Goal: Check status: Check status

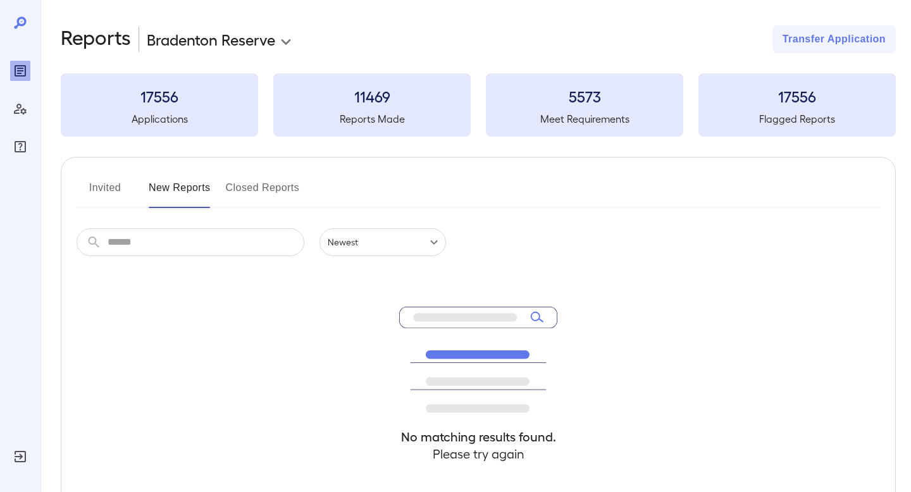
click at [127, 196] on button "Invited" at bounding box center [105, 193] width 57 height 30
click at [182, 180] on button "New Reports" at bounding box center [180, 193] width 62 height 30
click at [110, 186] on button "Invited" at bounding box center [105, 193] width 57 height 30
click at [74, 20] on div "**********" at bounding box center [475, 302] width 871 height 604
click at [74, 38] on h2 "Reports" at bounding box center [96, 39] width 70 height 28
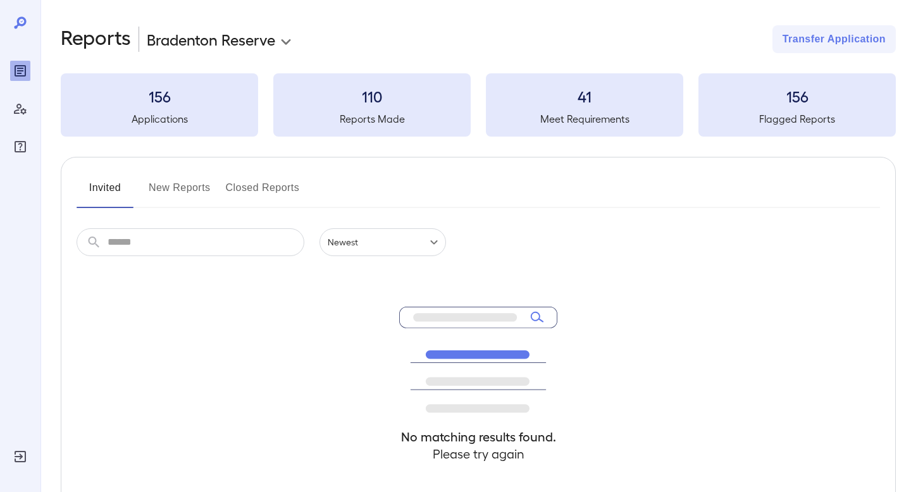
click at [184, 192] on button "New Reports" at bounding box center [180, 193] width 62 height 30
click at [108, 185] on button "Invited" at bounding box center [105, 193] width 57 height 30
